Goal: Transaction & Acquisition: Purchase product/service

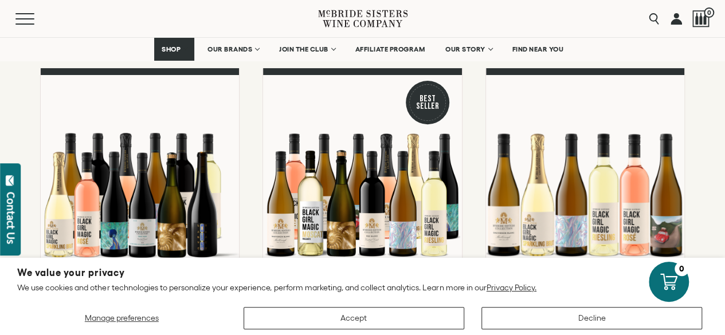
scroll to position [147, 0]
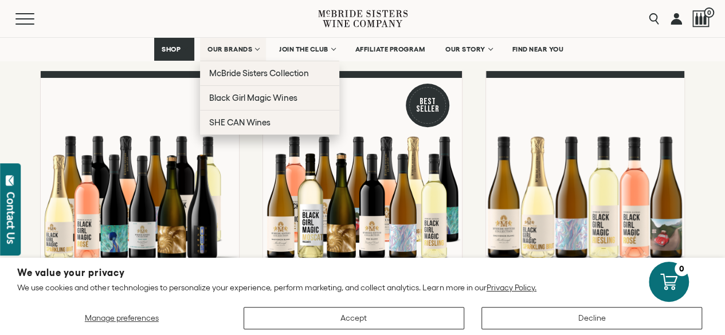
click at [245, 52] on span "OUR BRANDS" at bounding box center [229, 49] width 45 height 8
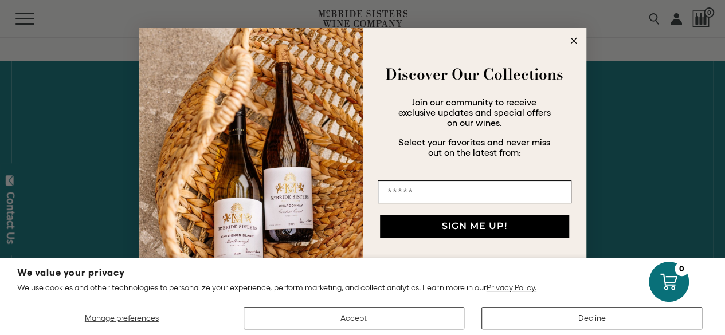
scroll to position [542, 0]
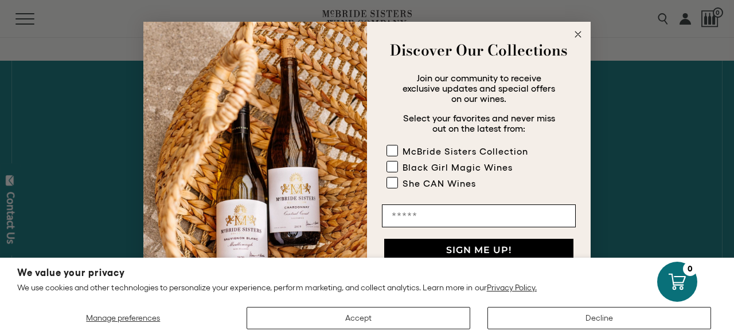
click at [577, 39] on circle "Close dialog" at bounding box center [577, 34] width 13 height 13
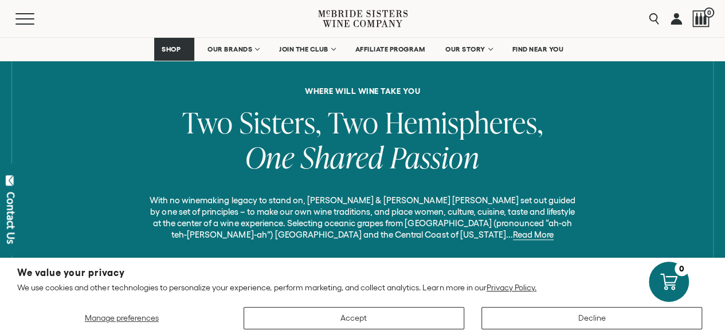
scroll to position [453, 0]
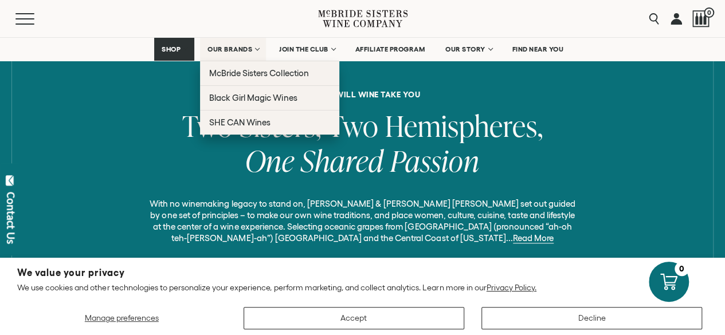
click at [240, 50] on span "OUR BRANDS" at bounding box center [229, 49] width 45 height 8
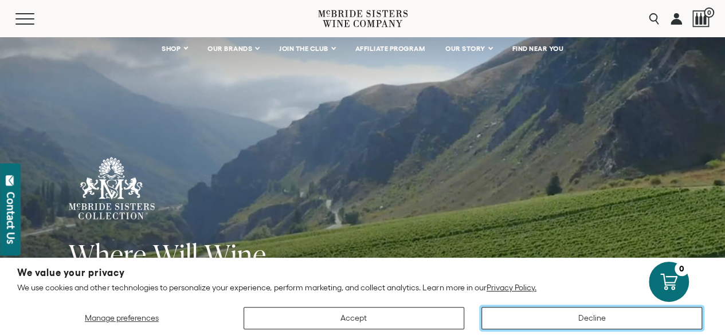
click at [563, 320] on button "Decline" at bounding box center [591, 318] width 221 height 22
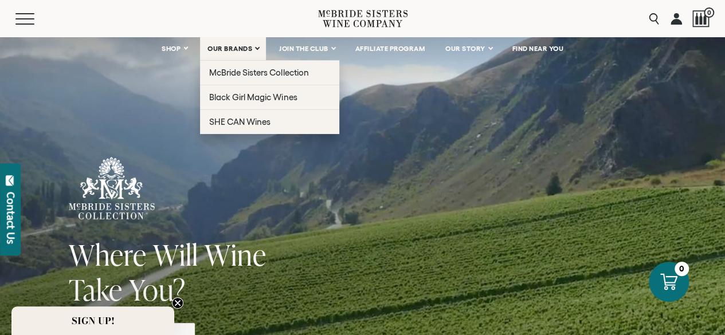
click at [261, 48] on link "OUR BRANDS" at bounding box center [233, 48] width 66 height 23
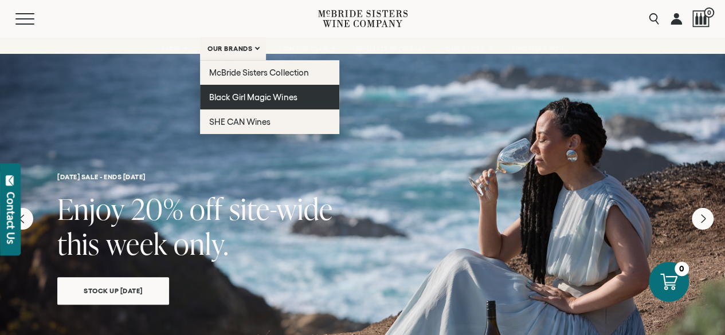
click at [293, 100] on span "Black Girl Magic Wines" at bounding box center [253, 97] width 88 height 10
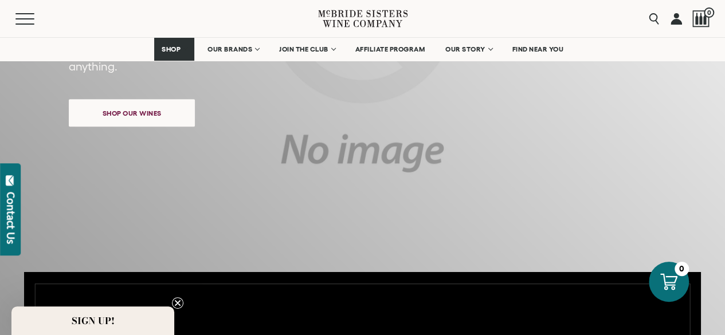
scroll to position [282, 0]
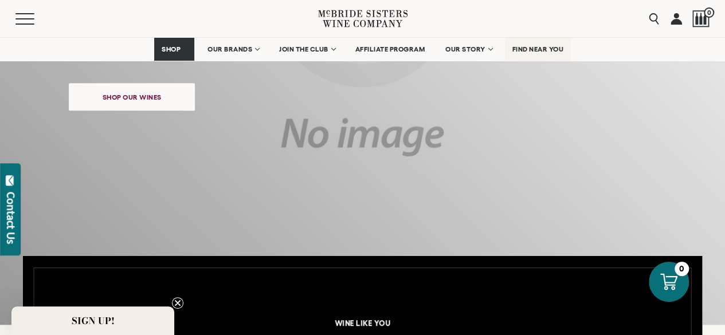
click at [529, 51] on span "FIND NEAR YOU" at bounding box center [538, 49] width 52 height 8
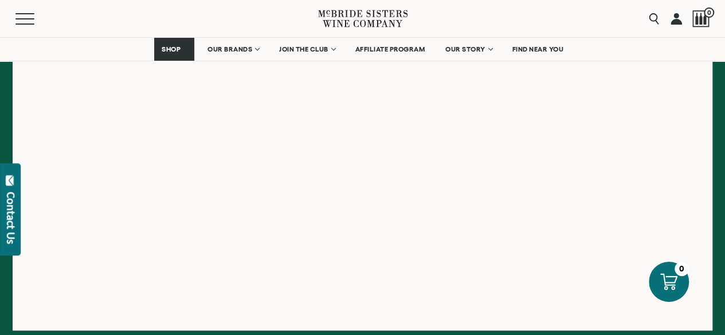
scroll to position [381, 0]
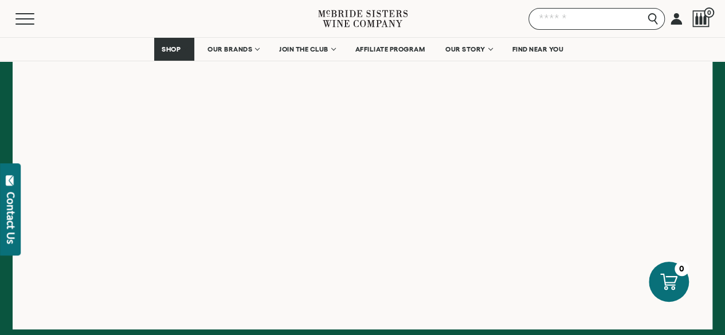
click at [657, 18] on input "Search" at bounding box center [596, 19] width 136 height 22
type input "****"
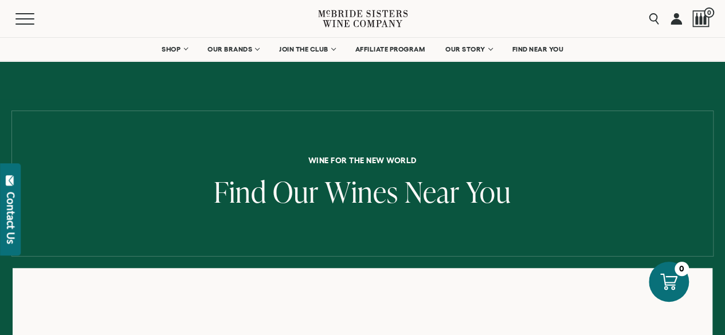
scroll to position [0, 0]
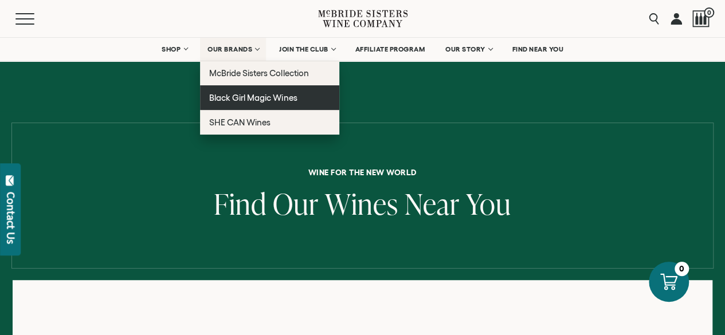
click at [291, 96] on span "Black Girl Magic Wines" at bounding box center [253, 98] width 88 height 10
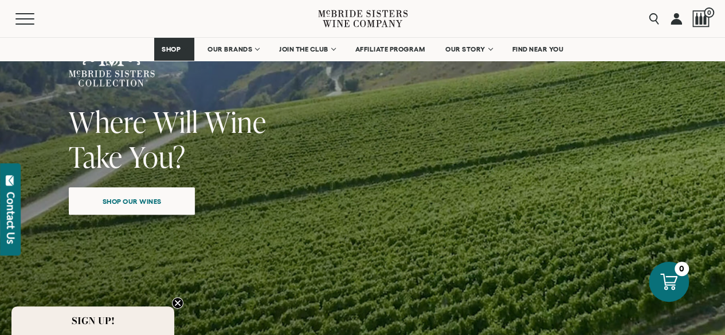
click at [140, 203] on span "Shop our wines" at bounding box center [132, 201] width 99 height 22
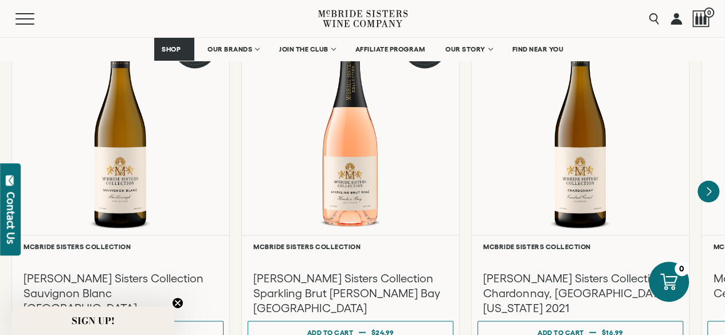
scroll to position [1021, 0]
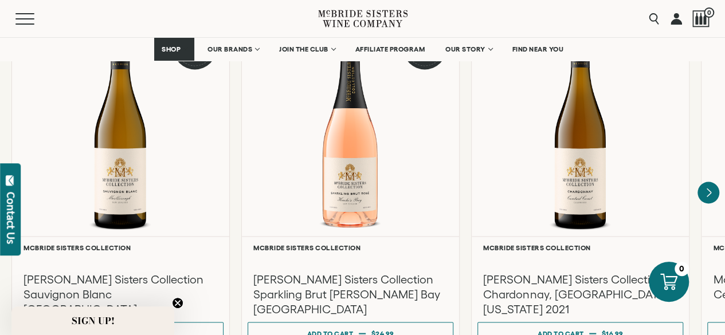
click at [713, 202] on icon "Next" at bounding box center [708, 193] width 22 height 22
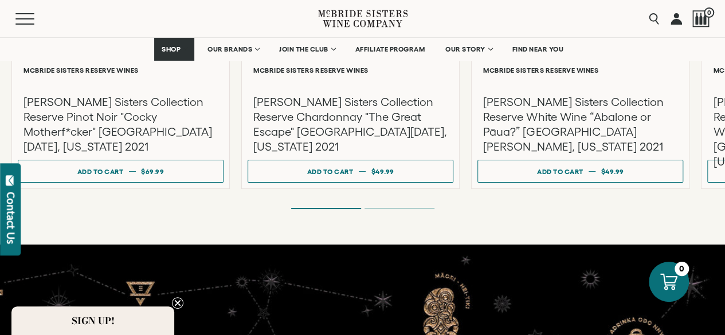
scroll to position [2170, 0]
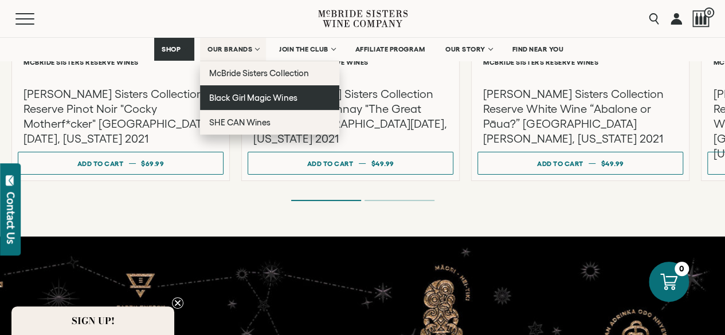
click at [280, 99] on span "Black Girl Magic Wines" at bounding box center [253, 98] width 88 height 10
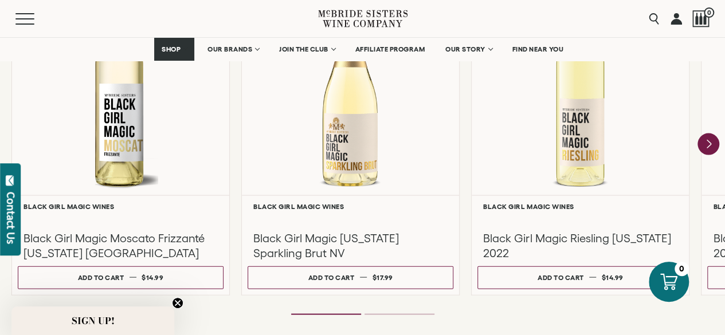
scroll to position [1103, 0]
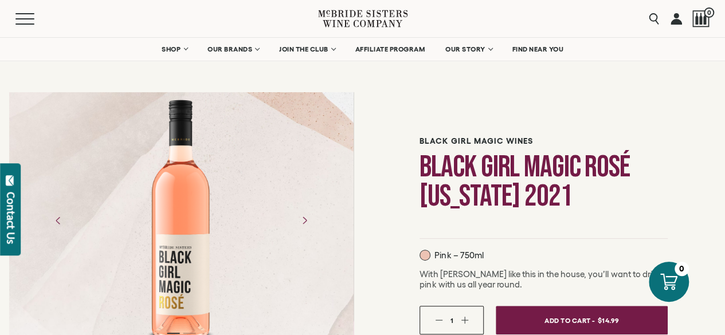
scroll to position [25, 0]
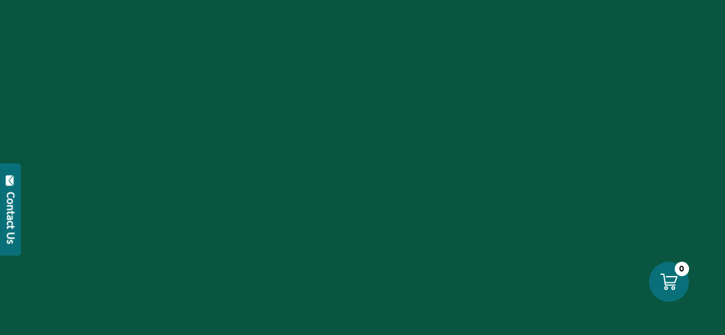
scroll to position [1103, 0]
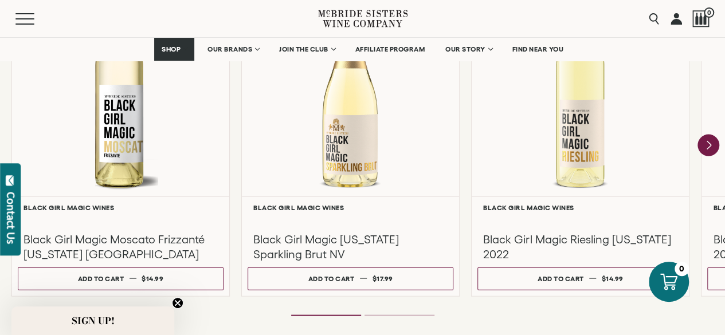
click at [719, 149] on icon "Next" at bounding box center [708, 146] width 22 height 22
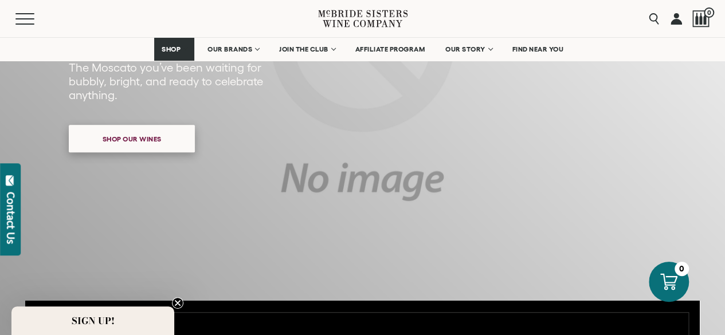
click at [167, 142] on span "Shop our wines" at bounding box center [132, 139] width 99 height 22
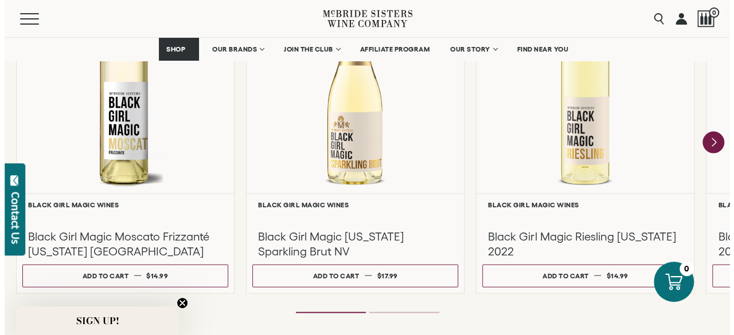
scroll to position [1110, 0]
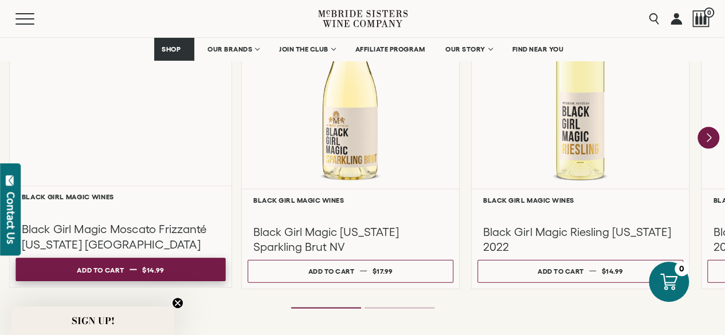
click at [185, 277] on button "Add to cart Regular price $14.99 Regular price Sale price $14.99 Unit price / p…" at bounding box center [120, 269] width 210 height 23
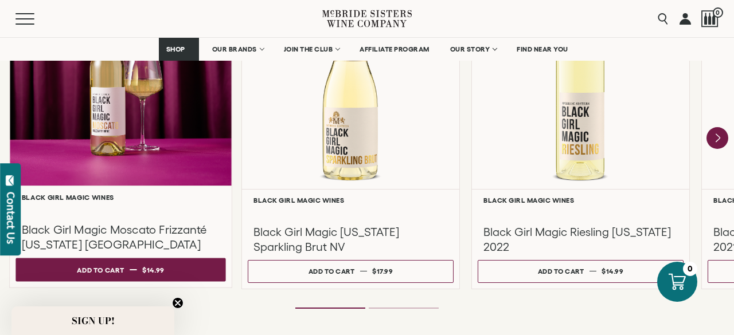
click at [724, 142] on icon "Next" at bounding box center [717, 138] width 22 height 22
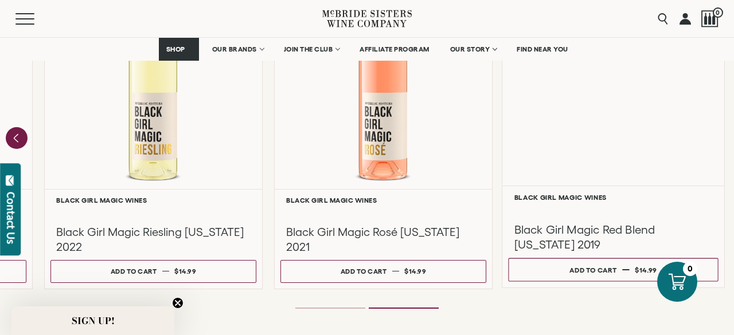
click at [646, 244] on h3 "Black Girl Magic Red Blend [US_STATE] 2019" at bounding box center [613, 237] width 198 height 30
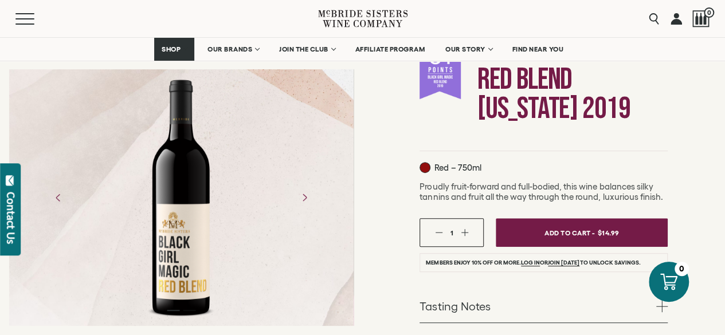
scroll to position [147, 0]
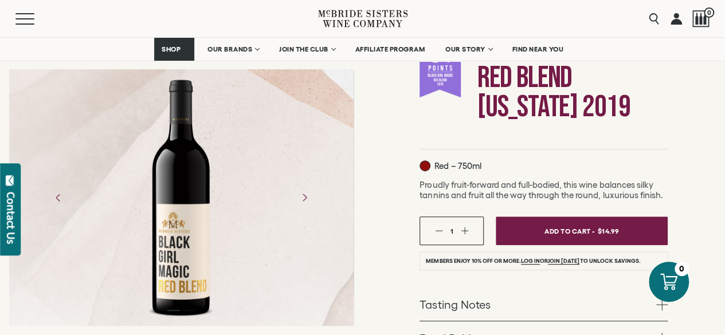
click at [313, 203] on button "Next" at bounding box center [304, 198] width 30 height 30
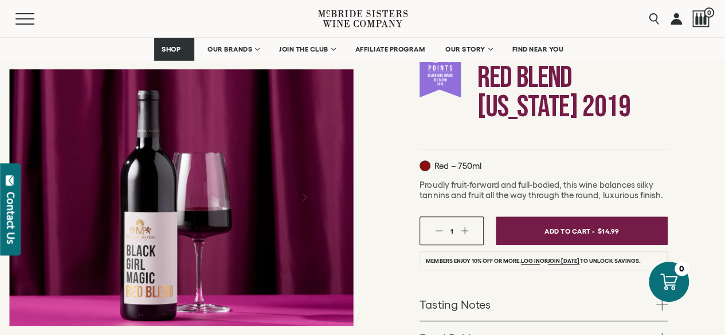
click at [307, 207] on icon "Next" at bounding box center [304, 198] width 18 height 18
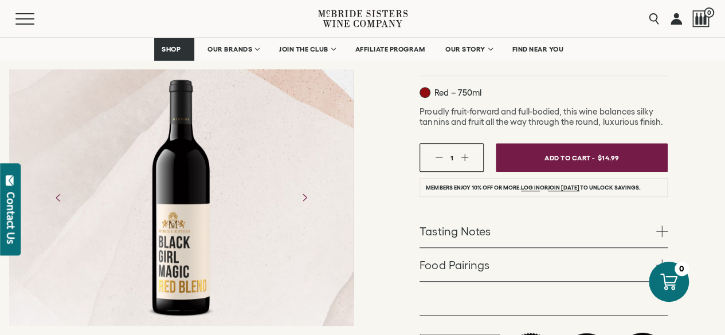
scroll to position [221, 0]
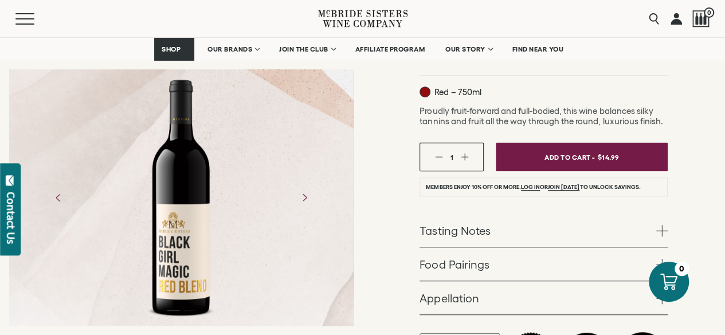
click at [662, 237] on link "Tasting Notes" at bounding box center [544, 230] width 248 height 33
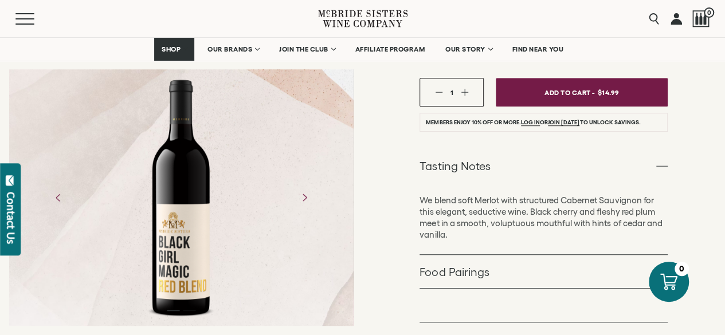
scroll to position [287, 0]
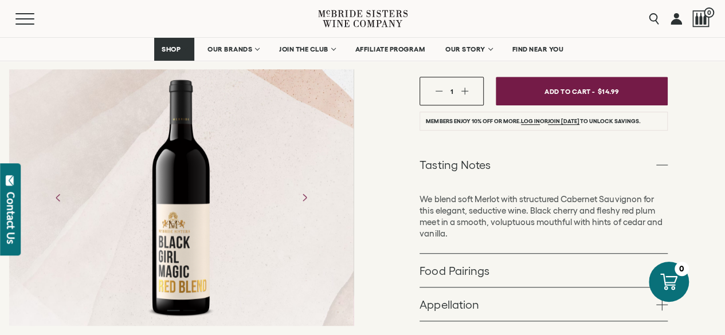
click at [480, 272] on link "Food Pairings" at bounding box center [544, 270] width 248 height 33
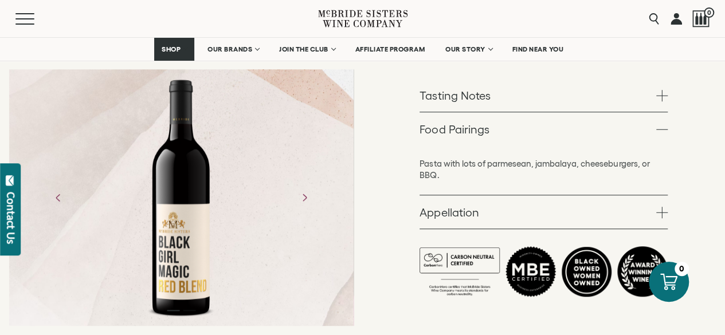
scroll to position [356, 0]
click at [517, 211] on link "Appellation" at bounding box center [544, 211] width 248 height 33
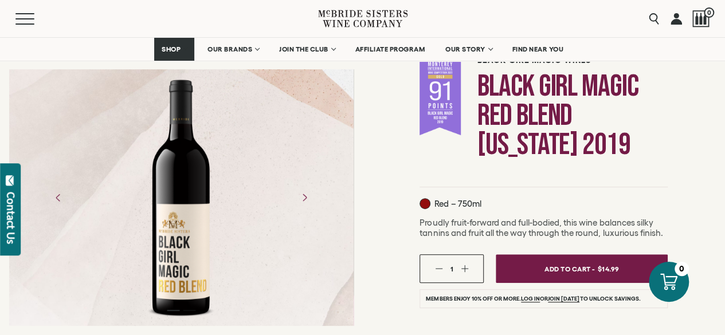
scroll to position [109, 0]
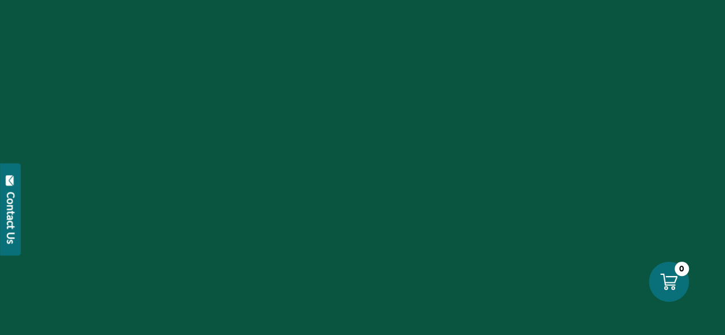
scroll to position [1110, 0]
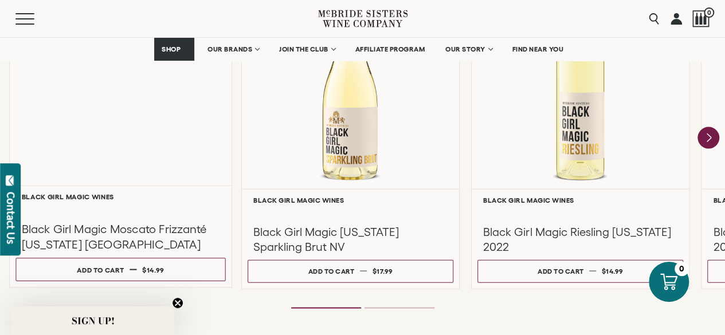
click at [188, 221] on div "Black Girl Magic Moscato Frizzanté [US_STATE] [GEOGRAPHIC_DATA]" at bounding box center [120, 227] width 210 height 52
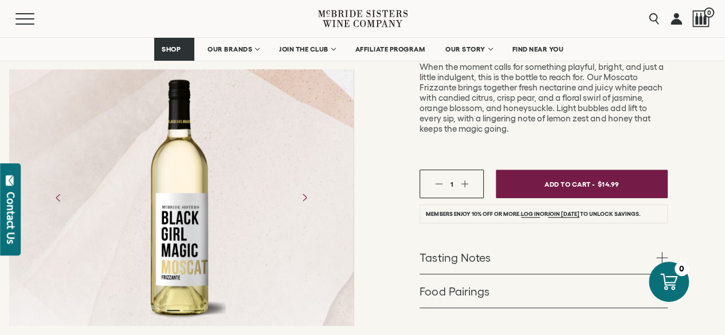
scroll to position [299, 0]
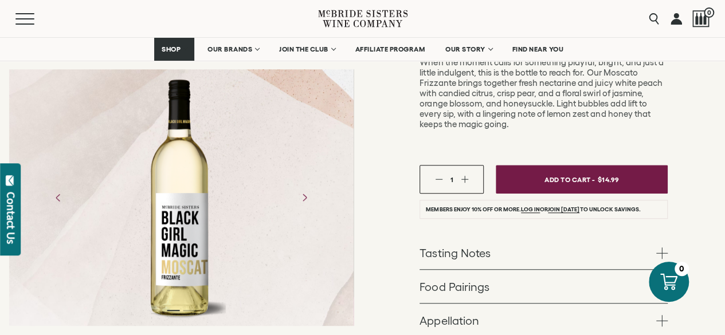
click at [628, 236] on link "Tasting Notes" at bounding box center [544, 252] width 248 height 33
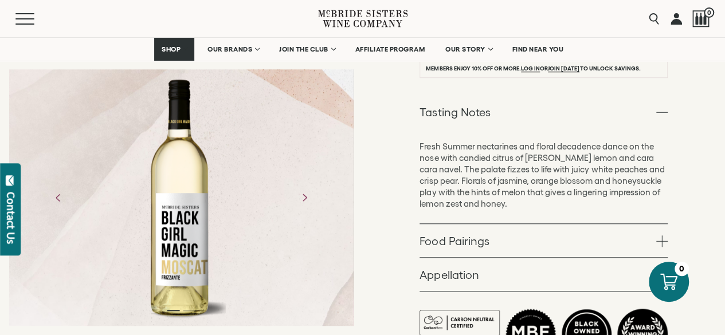
scroll to position [446, 0]
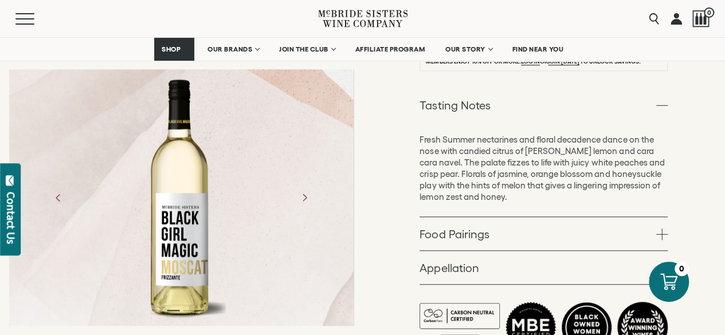
click at [660, 217] on link "Food Pairings" at bounding box center [544, 233] width 248 height 33
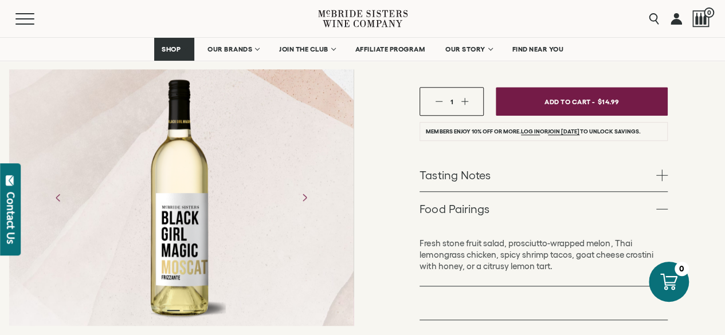
scroll to position [378, 0]
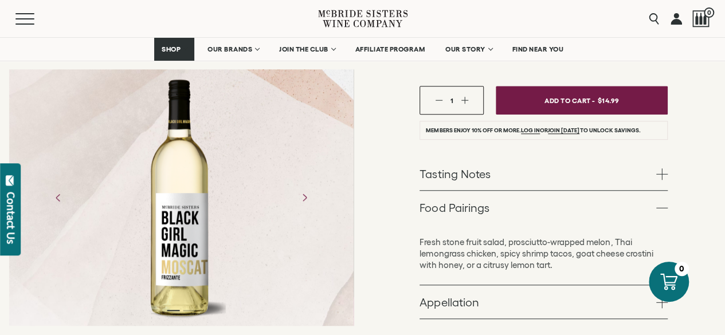
click at [611, 285] on link "Appellation" at bounding box center [544, 301] width 248 height 33
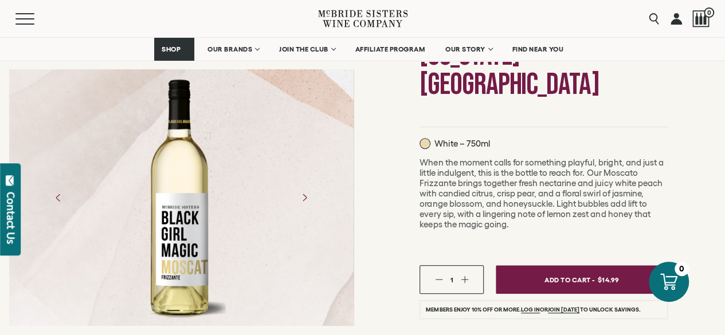
scroll to position [193, 0]
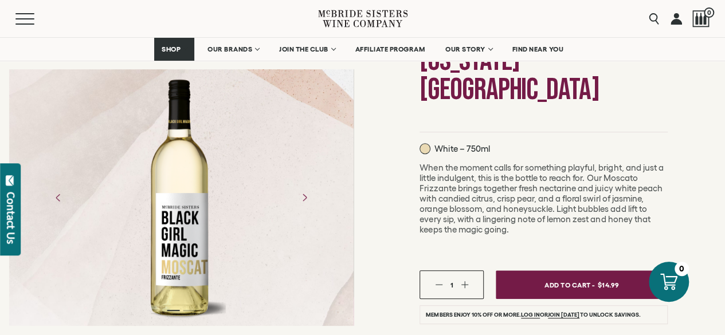
click at [0, 320] on div at bounding box center [181, 258] width 363 height 680
click at [313, 209] on button "Next" at bounding box center [304, 198] width 30 height 30
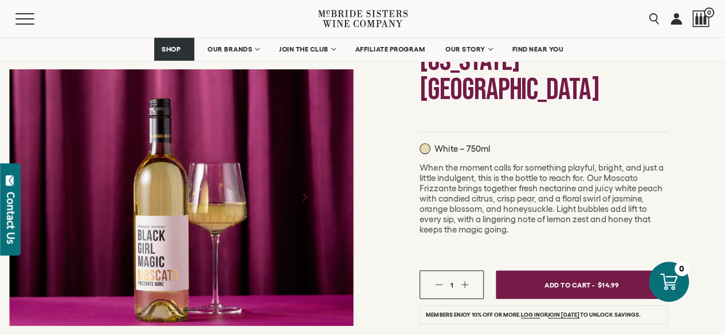
click at [313, 193] on icon "Next" at bounding box center [304, 198] width 18 height 18
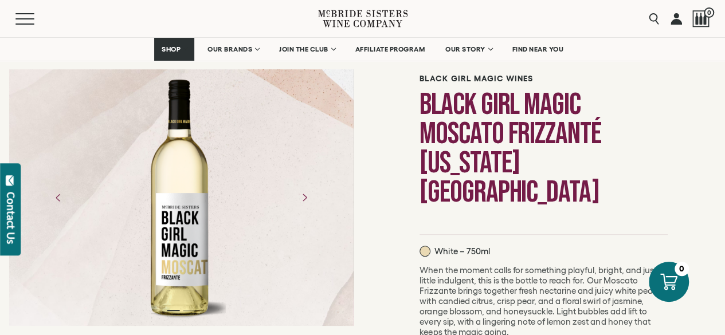
scroll to position [0, 0]
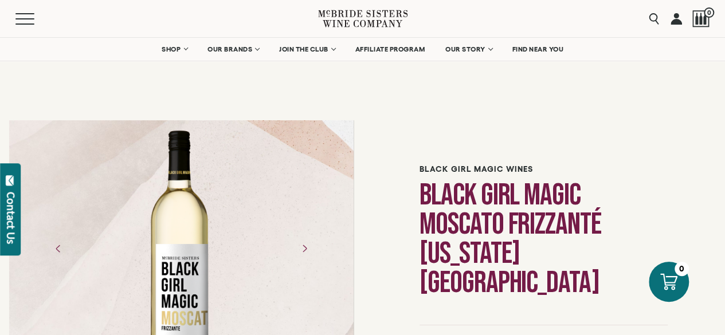
click at [303, 257] on icon "Next" at bounding box center [304, 249] width 18 height 18
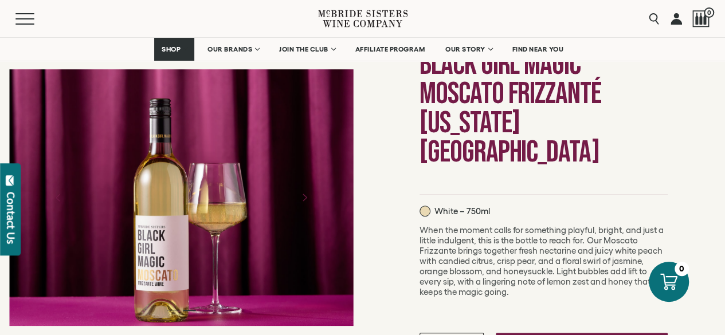
scroll to position [132, 0]
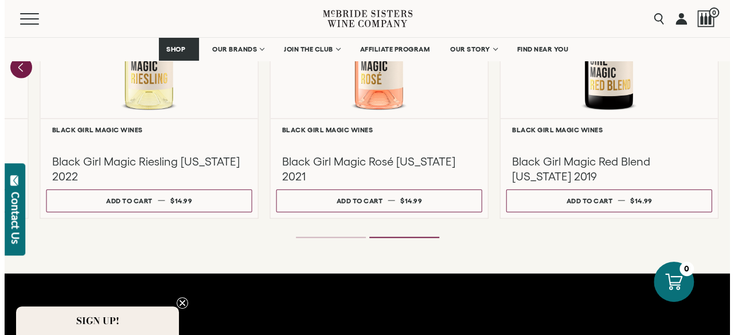
scroll to position [1180, 0]
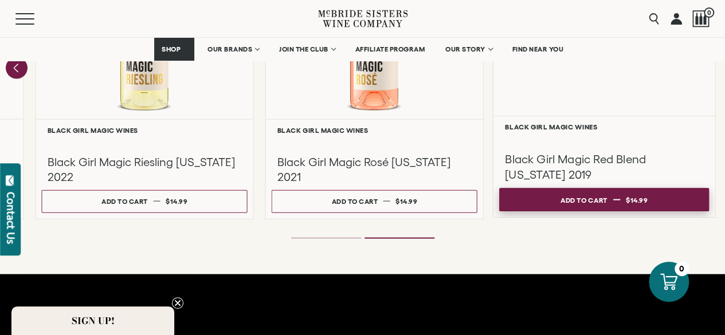
click at [655, 199] on button "Add to cart Regular price $14.99 Regular price Sale price $14.99 Unit price / p…" at bounding box center [604, 199] width 210 height 23
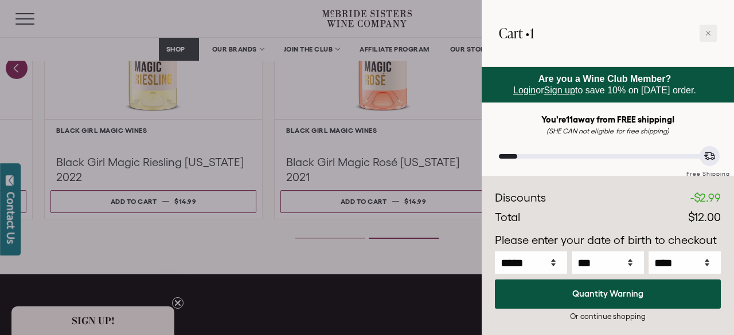
click at [438, 303] on div at bounding box center [367, 167] width 734 height 335
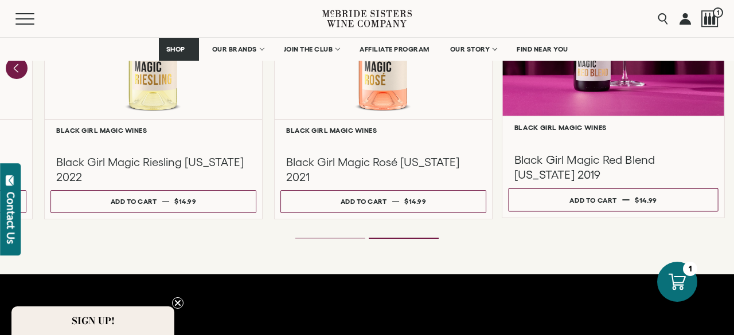
click at [644, 147] on div at bounding box center [613, 140] width 198 height 13
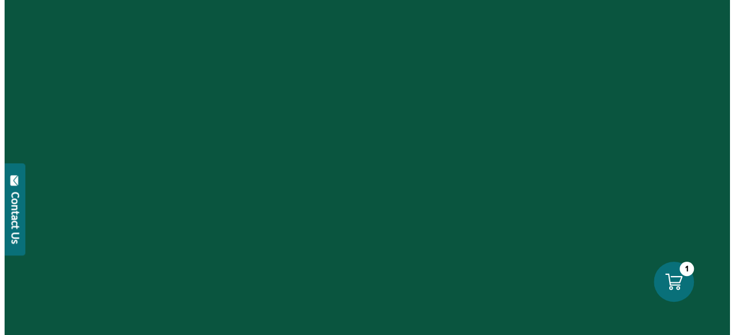
scroll to position [1180, 0]
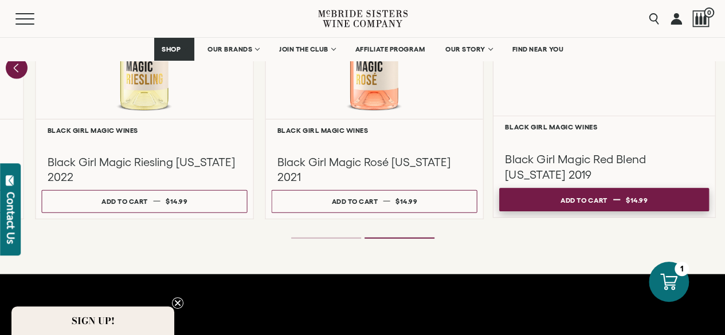
click at [628, 203] on span "$14.99" at bounding box center [637, 199] width 22 height 7
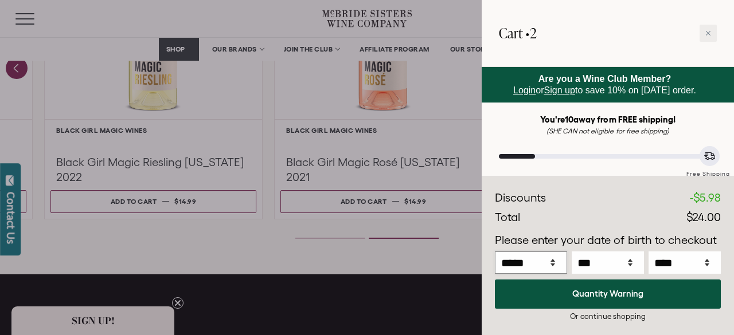
click at [560, 267] on select "***** *** *** *** *** *** *** *** *** *** *** *** ***" at bounding box center [531, 263] width 72 height 22
select select "**"
click at [495, 252] on select "***** *** *** *** *** *** *** *** *** *** *** *** ***" at bounding box center [531, 263] width 72 height 22
click at [629, 264] on select "*** * * * * * * * * * ** ** ** ** ** ** ** ** ** ** ** ** ** ** ** ** ** ** ** …" at bounding box center [607, 263] width 72 height 22
select select "*"
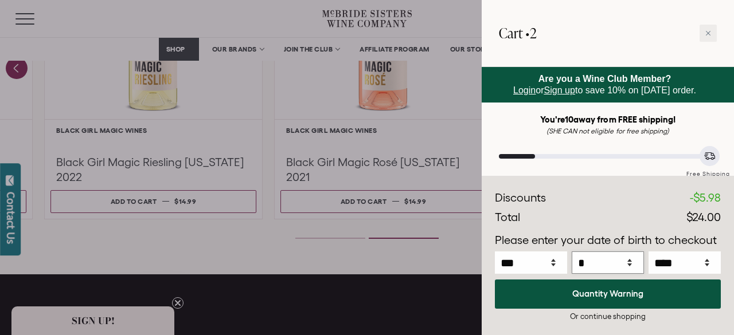
click at [571, 252] on select "*** * * * * * * * * * ** ** ** ** ** ** ** ** ** ** ** ** ** ** ** ** ** ** ** …" at bounding box center [607, 263] width 72 height 22
click at [698, 266] on select "**** **** **** **** **** **** **** **** **** **** **** **** **** **** **** ****…" at bounding box center [684, 263] width 72 height 22
click at [648, 252] on select "**** **** **** **** **** **** **** **** **** **** **** **** **** **** **** ****…" at bounding box center [684, 263] width 72 height 22
select select "****"
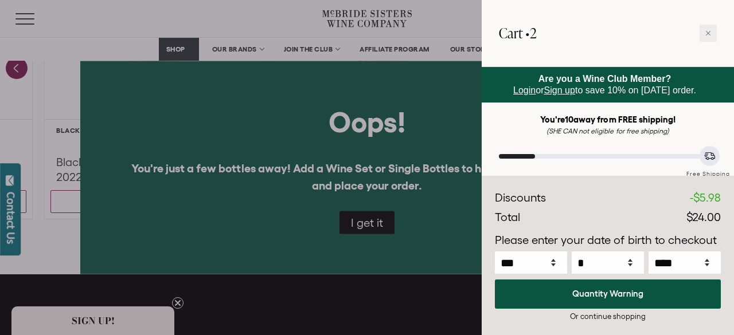
click at [385, 234] on div at bounding box center [367, 167] width 734 height 335
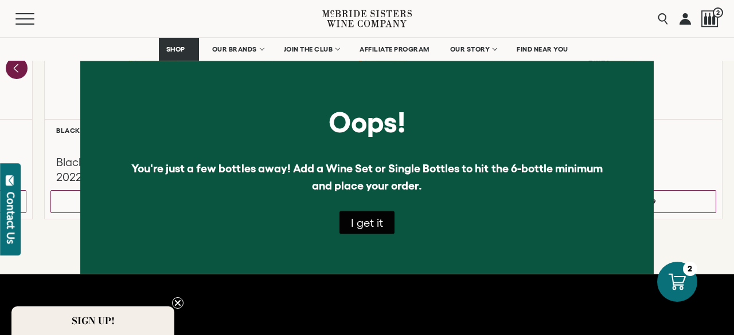
click at [377, 226] on button "I get it" at bounding box center [366, 222] width 55 height 23
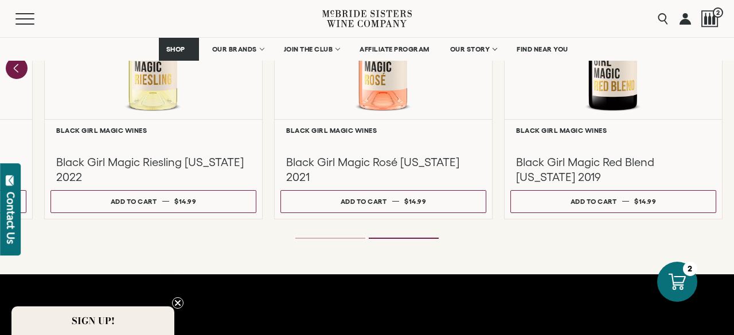
click at [720, 14] on span "2" at bounding box center [717, 12] width 10 height 10
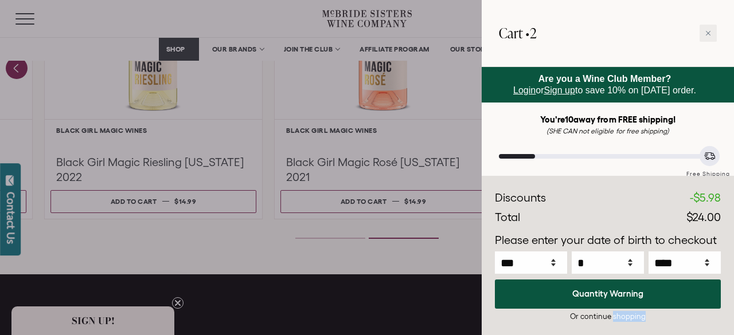
click at [642, 240] on p "Please enter your date of birth to checkout" at bounding box center [608, 240] width 226 height 17
click at [438, 313] on div at bounding box center [367, 167] width 734 height 335
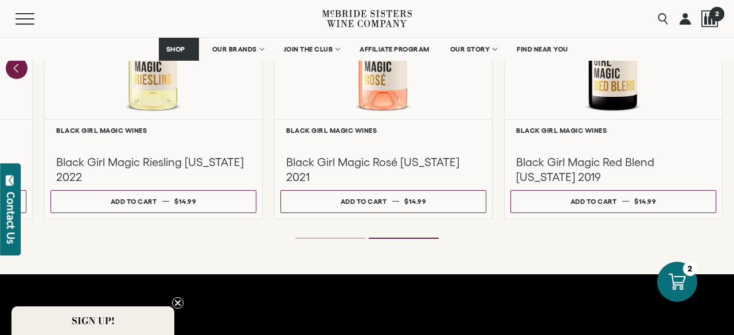
click at [715, 25] on div at bounding box center [709, 18] width 17 height 17
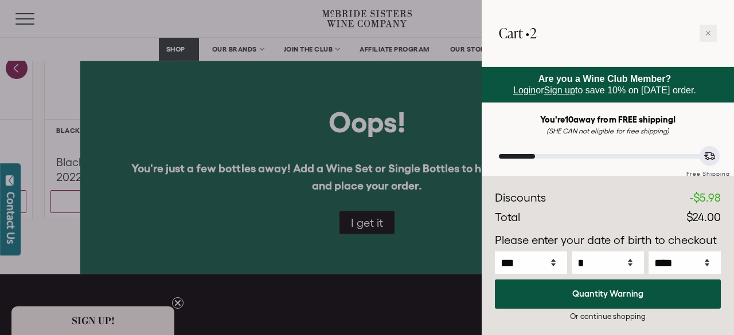
click at [416, 145] on div at bounding box center [367, 167] width 734 height 335
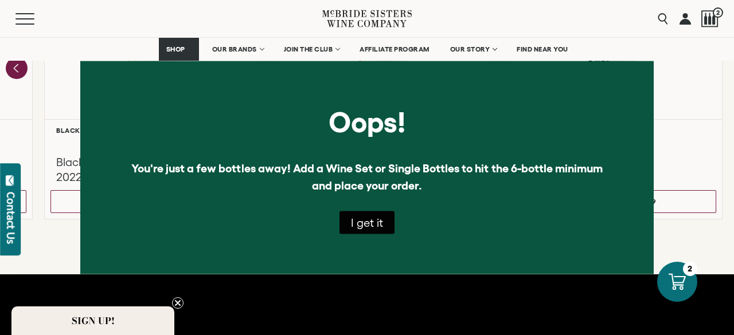
click at [392, 228] on button "I get it" at bounding box center [366, 222] width 55 height 23
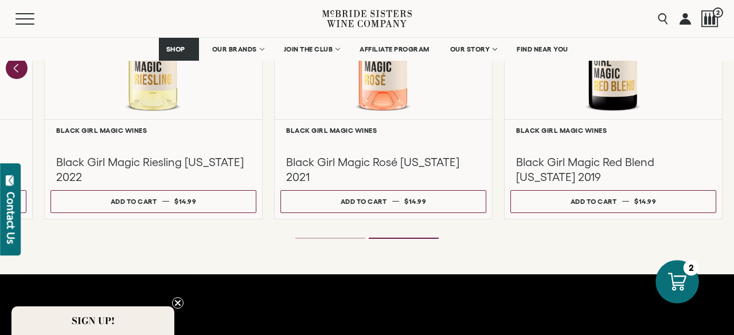
click at [692, 280] on div at bounding box center [677, 282] width 44 height 44
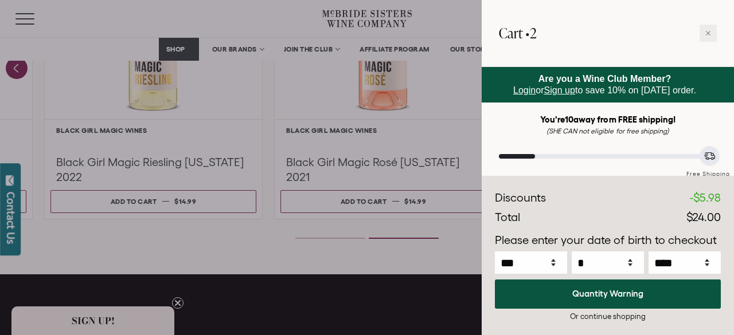
click at [717, 159] on div at bounding box center [709, 156] width 20 height 20
click at [716, 53] on div "Cart • 2" at bounding box center [607, 33] width 252 height 67
click at [711, 38] on div at bounding box center [707, 33] width 17 height 17
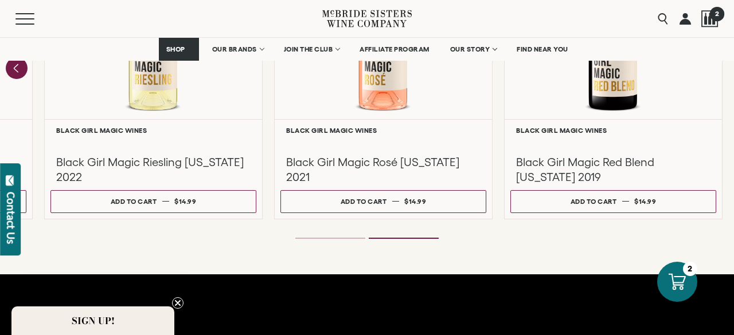
click at [718, 13] on span "2" at bounding box center [716, 13] width 14 height 14
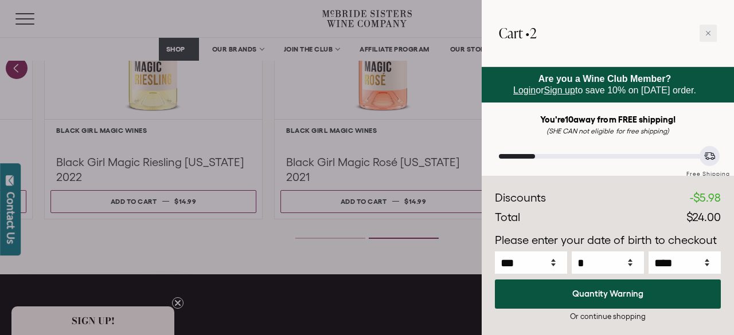
click at [711, 187] on div "Discounts Subtotal $29.98 Discounts - $5.98 Total $24.00" at bounding box center [607, 256] width 252 height 159
click at [711, 54] on div "Cart • 2" at bounding box center [607, 33] width 252 height 67
click at [623, 329] on div "Discounts Subtotal $29.98 Discounts - $5.98 Total $24.00" at bounding box center [607, 256] width 252 height 159
click at [607, 317] on div "Or continue shopping" at bounding box center [608, 316] width 226 height 11
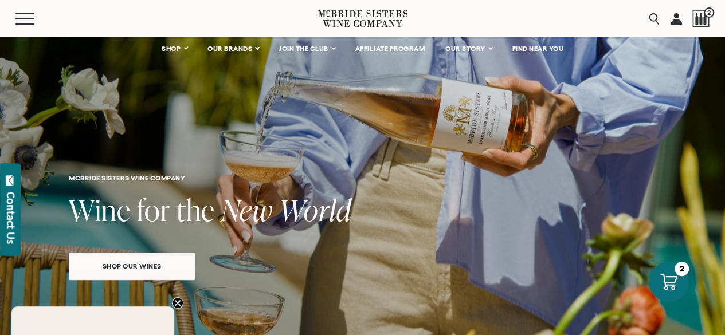
select select "****"
click at [675, 281] on icon at bounding box center [669, 282] width 18 height 18
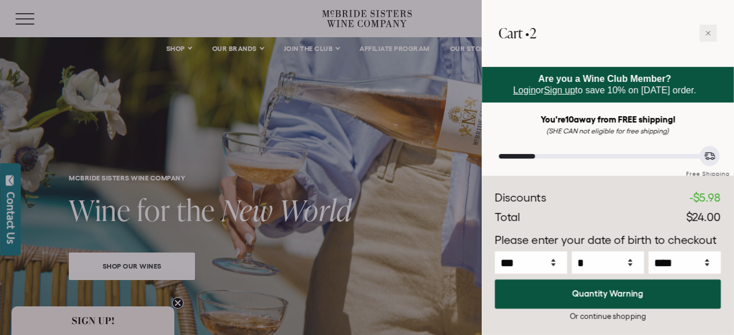
click at [672, 83] on p "Are you a Wine Club Member? Login or Sign up to save 10% on today's order." at bounding box center [604, 84] width 217 height 23
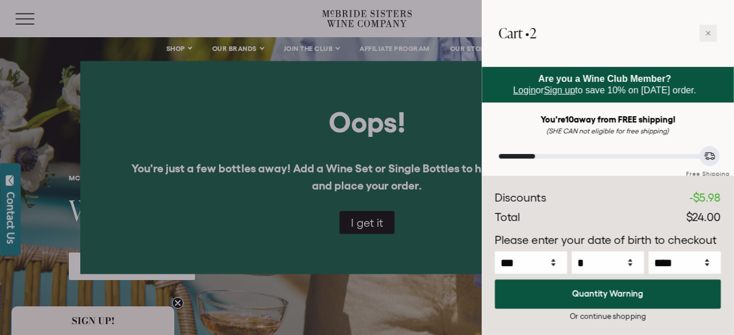
click at [383, 236] on div at bounding box center [367, 167] width 734 height 335
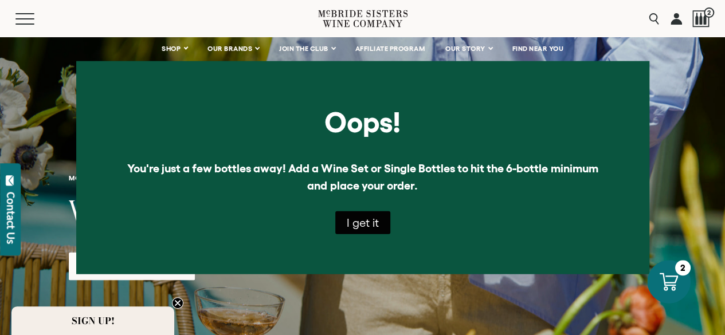
click at [680, 277] on div at bounding box center [669, 282] width 44 height 44
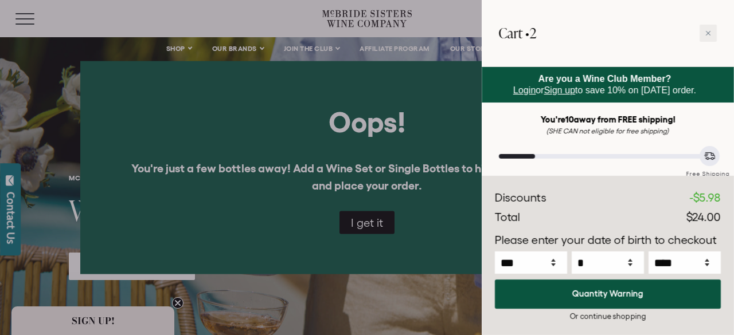
click at [456, 297] on div at bounding box center [367, 167] width 734 height 335
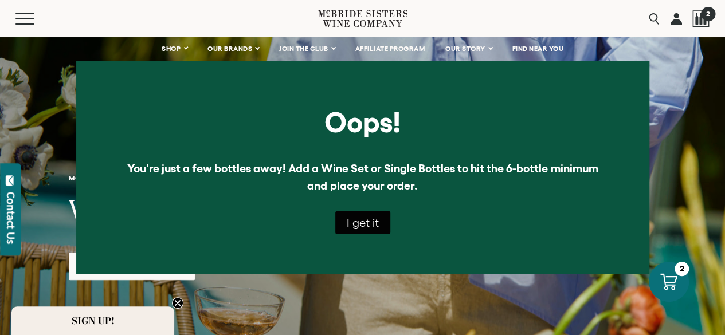
click at [697, 28] on div "2" at bounding box center [700, 18] width 17 height 37
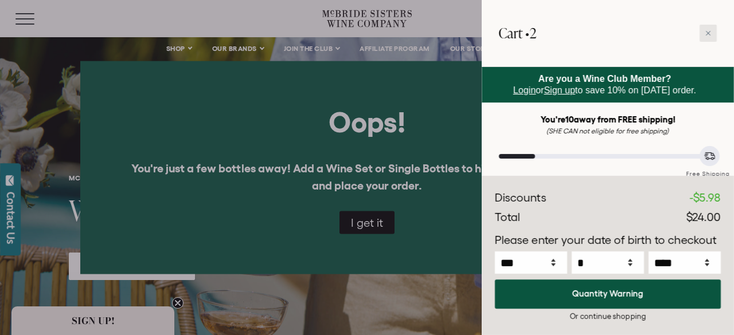
click at [714, 38] on div at bounding box center [707, 33] width 17 height 17
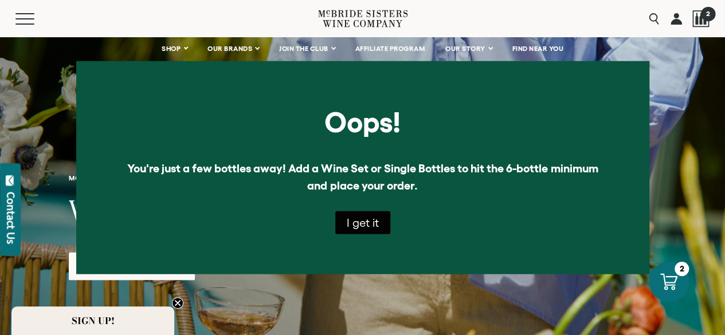
click at [709, 15] on span "2" at bounding box center [707, 13] width 14 height 14
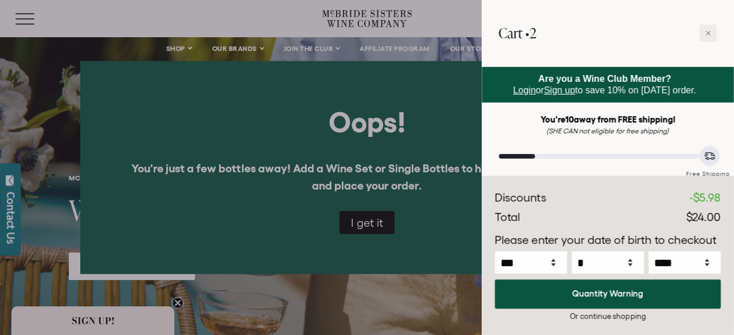
click at [465, 321] on div at bounding box center [367, 167] width 734 height 335
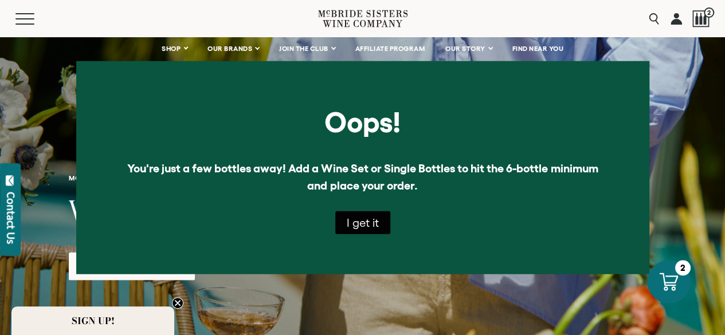
click at [666, 287] on icon at bounding box center [669, 282] width 18 height 18
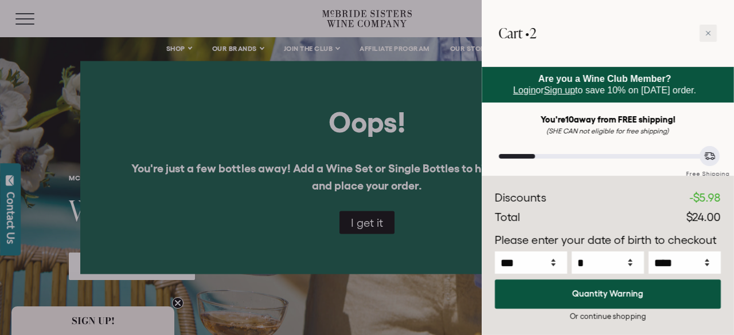
click at [620, 164] on div "Free Shipping" at bounding box center [608, 166] width 218 height 25
click at [630, 147] on div "You're 10 away from FREE shipping! (SHE CAN not eligible for free shipping) Fre…" at bounding box center [608, 146] width 218 height 65
click at [638, 143] on div "You're 10 away from FREE shipping! (SHE CAN not eligible for free shipping) Fre…" at bounding box center [608, 146] width 218 height 65
click at [573, 159] on div "Free Shipping" at bounding box center [608, 166] width 218 height 25
click at [652, 153] on div "You're 10 away from FREE shipping! (SHE CAN not eligible for free shipping) Fre…" at bounding box center [608, 146] width 218 height 65
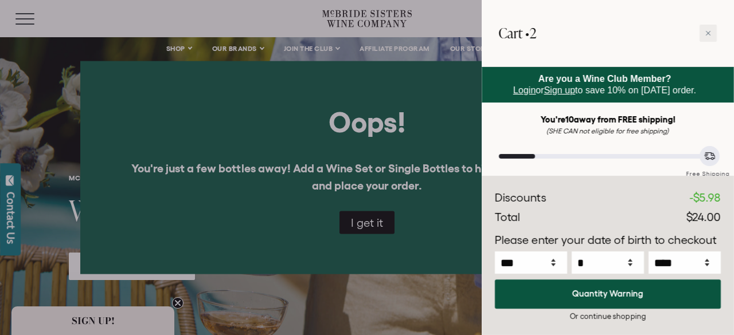
click at [694, 159] on div "Free Shipping" at bounding box center [708, 169] width 52 height 20
click at [722, 155] on div "Are you a Wine Club Member? Login or Sign up to save 10% on today's order. You'…" at bounding box center [607, 124] width 252 height 115
click at [689, 319] on div "Or continue shopping" at bounding box center [608, 316] width 226 height 11
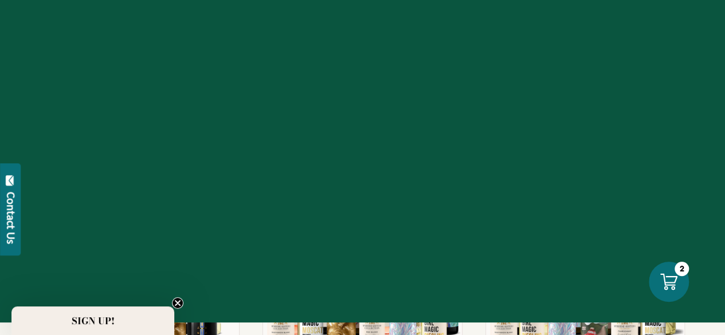
scroll to position [587, 0]
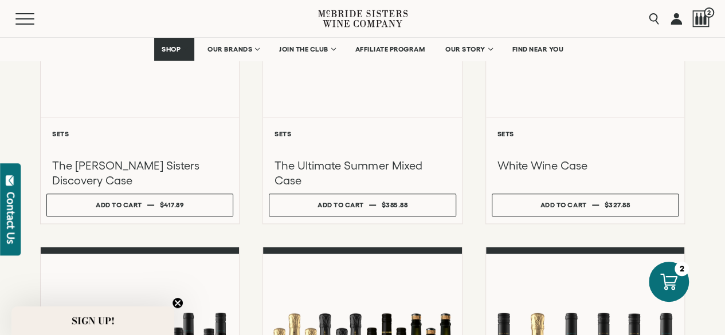
select select "****"
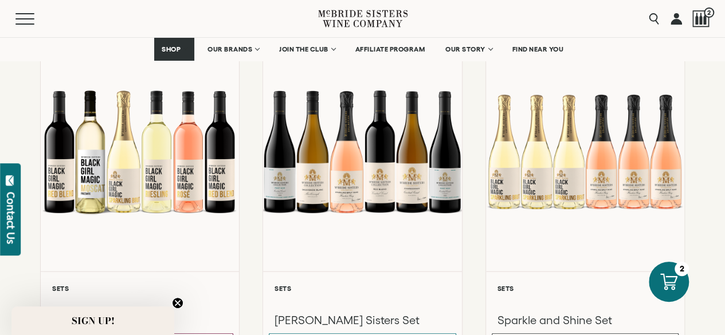
scroll to position [1170, 0]
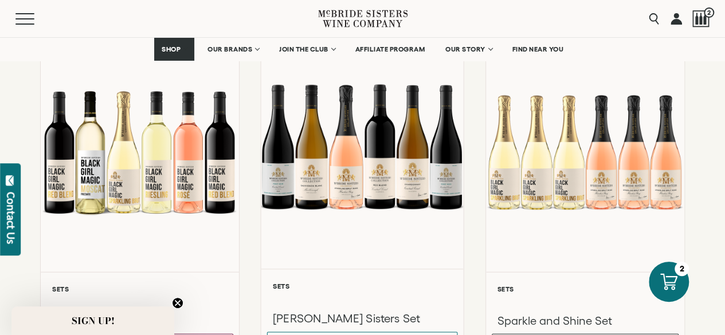
click at [270, 218] on div at bounding box center [362, 147] width 202 height 244
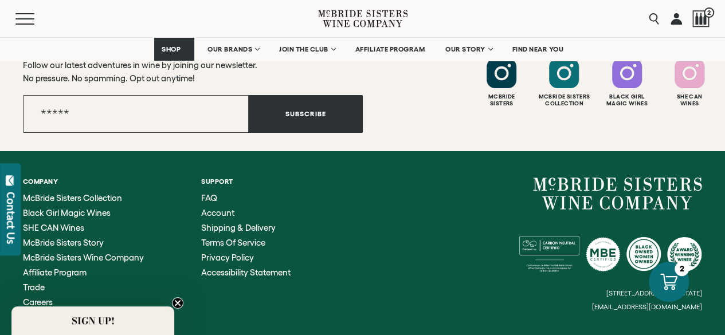
select select "****"
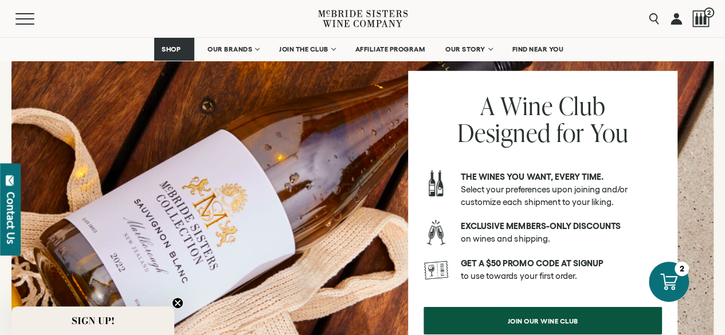
scroll to position [1640, 0]
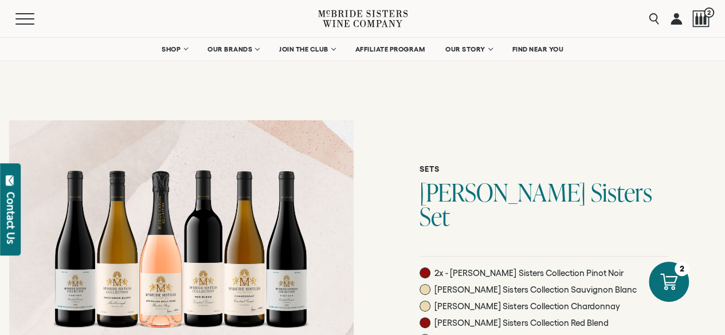
select select "****"
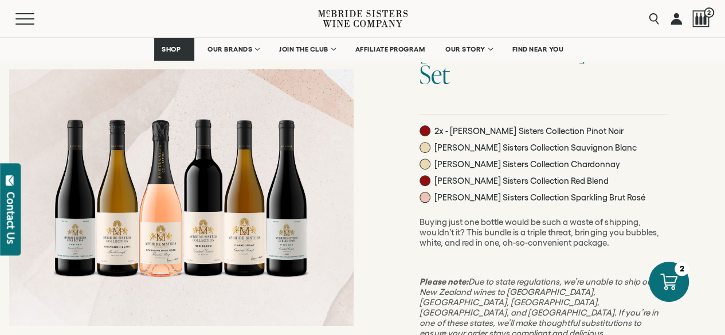
scroll to position [126, 0]
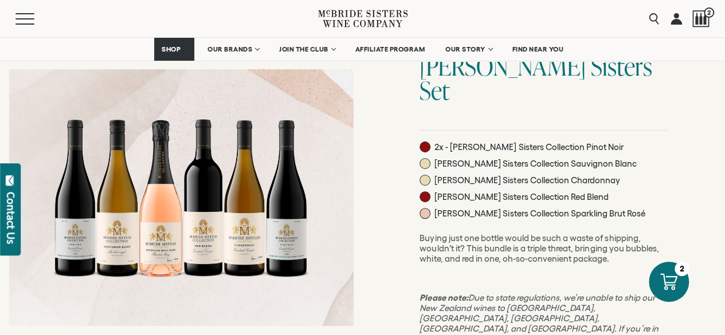
click at [240, 63] on div at bounding box center [181, 290] width 363 height 610
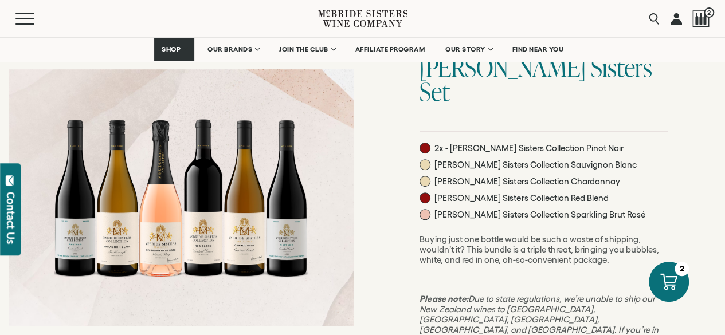
scroll to position [123, 0]
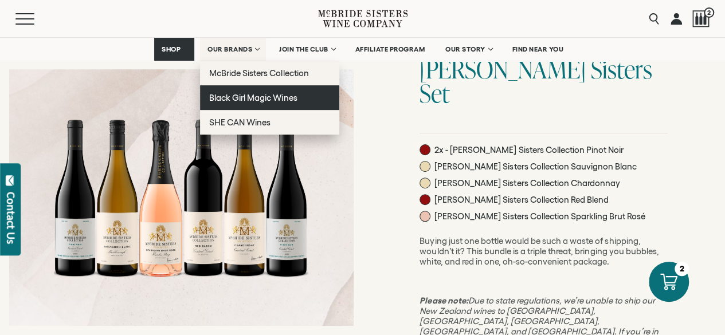
click at [268, 100] on span "Black Girl Magic Wines" at bounding box center [253, 98] width 88 height 10
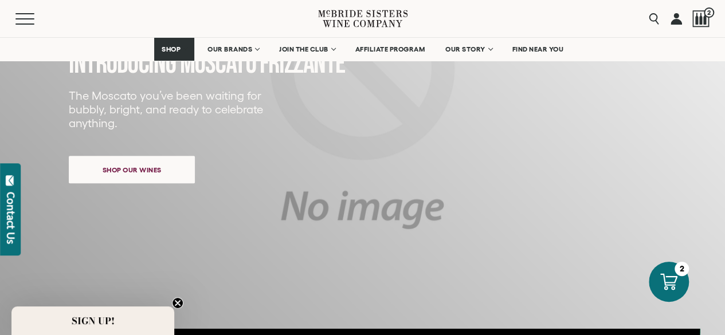
select select "****"
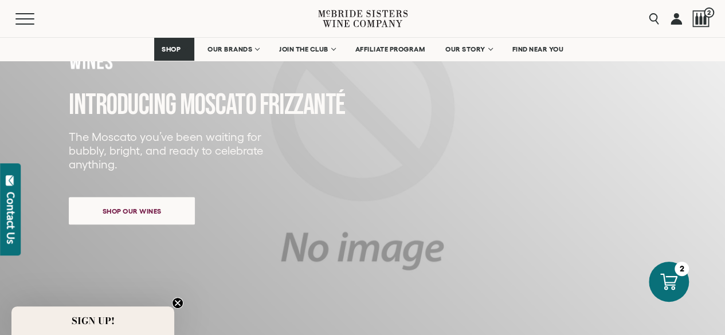
click at [493, 261] on div "INTRODUCING MOSCATO FRIZZANTé The Moscato you’ve been waiting for bubbly, brigh…" at bounding box center [344, 156] width 550 height 335
click at [171, 218] on span "Shop our wines" at bounding box center [132, 208] width 99 height 22
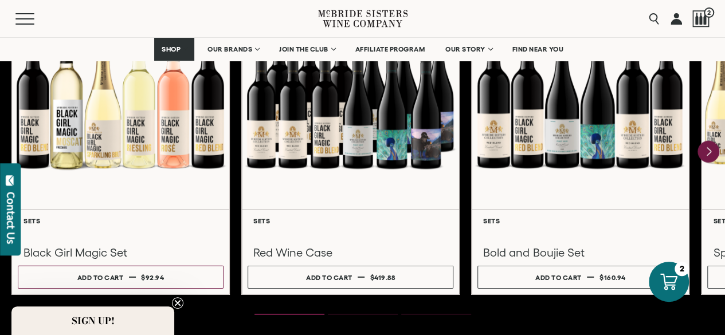
scroll to position [1618, 0]
